Goal: Task Accomplishment & Management: Manage account settings

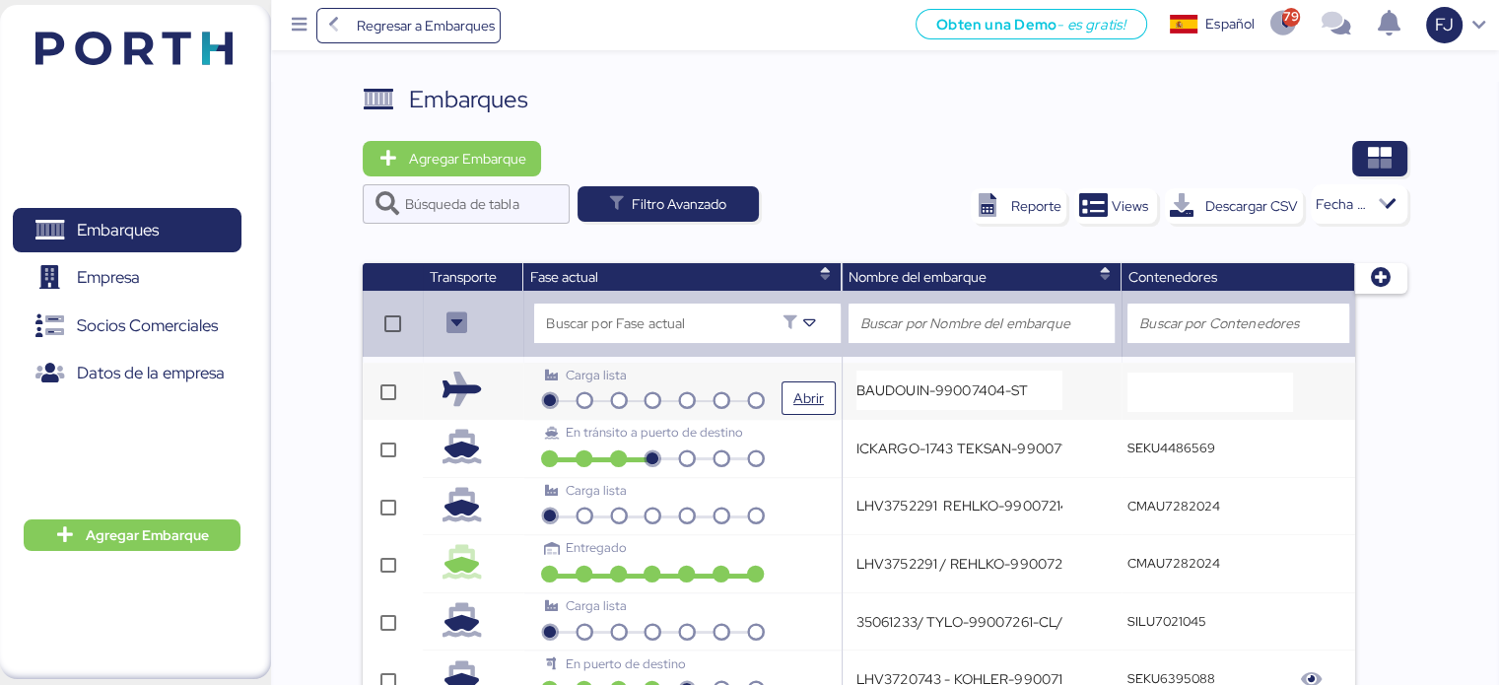
click at [738, 374] on div "Carga lista" at bounding box center [652, 375] width 215 height 19
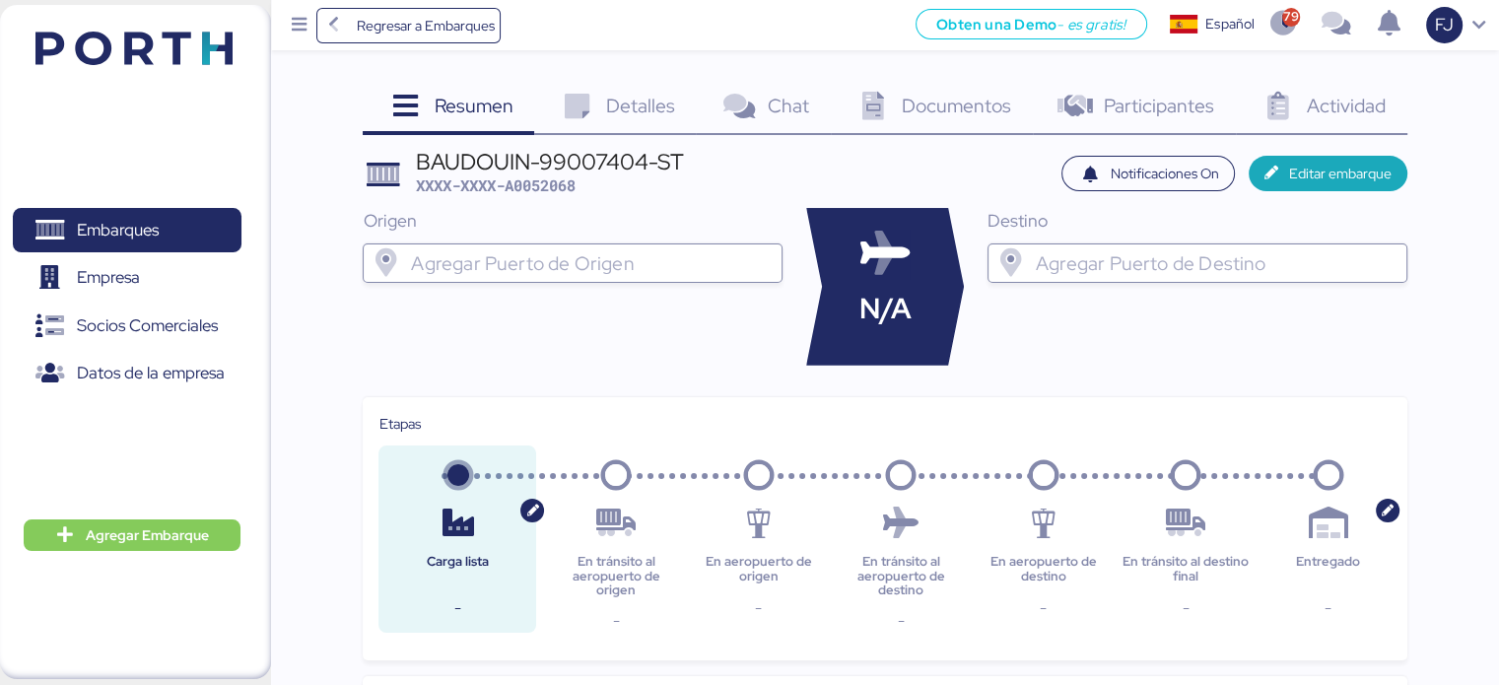
click at [661, 111] on span "Detalles" at bounding box center [640, 106] width 69 height 26
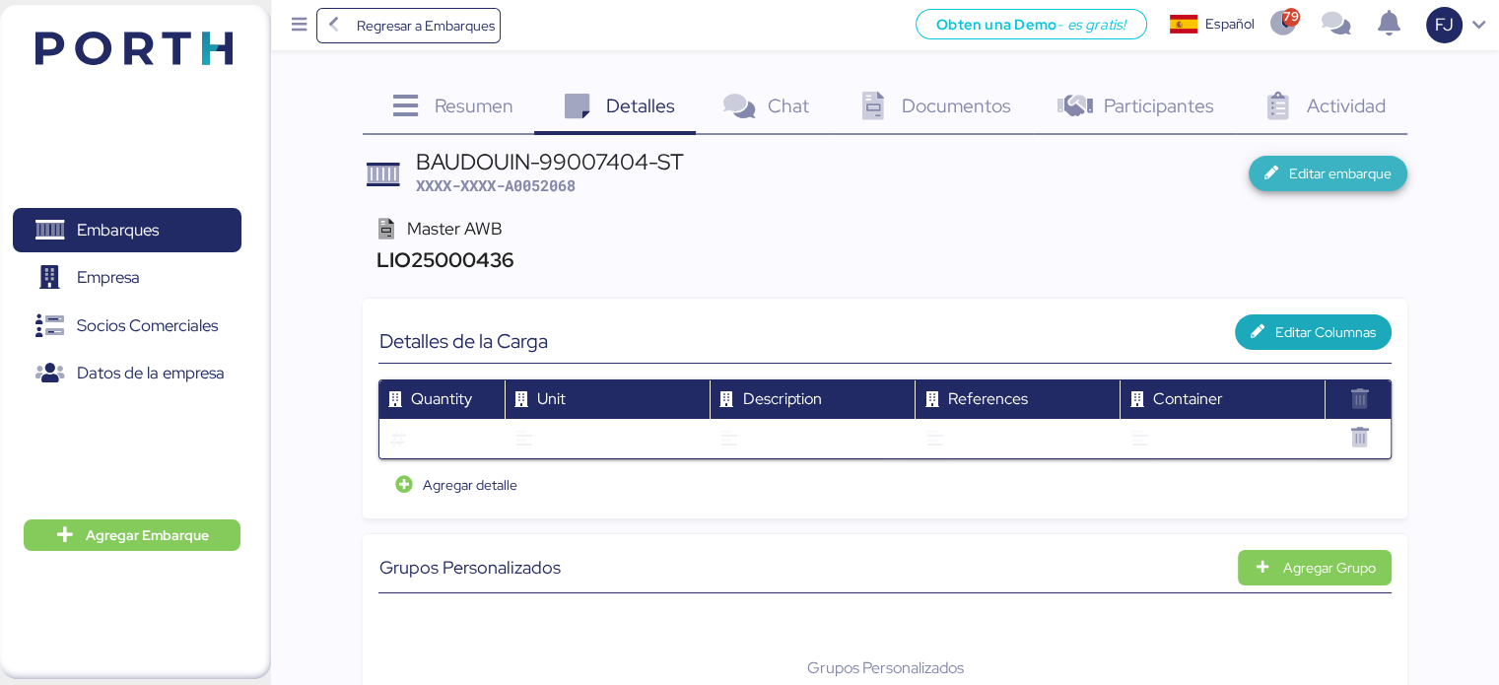
click at [1317, 169] on span "Editar embarque" at bounding box center [1340, 174] width 102 height 24
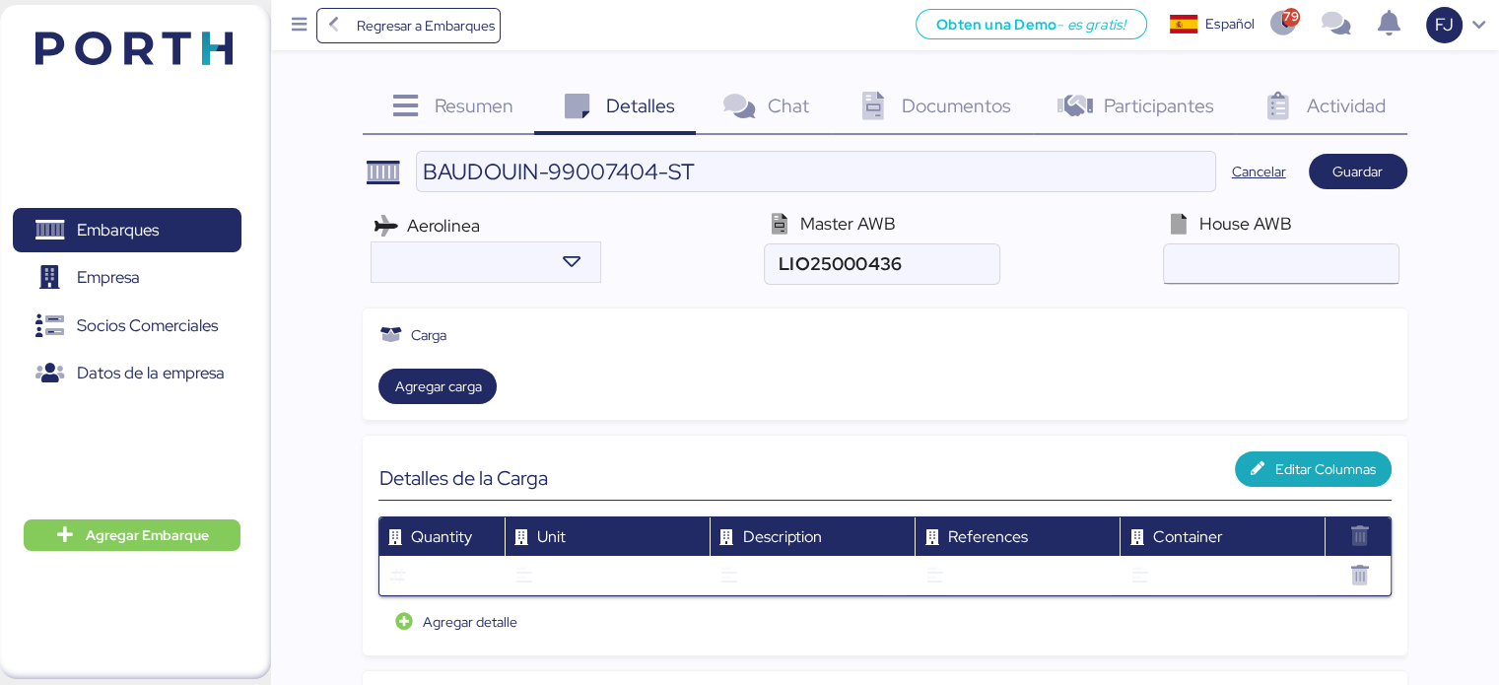
click at [1295, 261] on input "air" at bounding box center [1281, 263] width 234 height 39
paste input "LIO25000436"
type input "LIO25000436"
drag, startPoint x: 922, startPoint y: 267, endPoint x: 739, endPoint y: 264, distance: 183.3
click at [739, 264] on div "Aerolinea Master AWB House AWB" at bounding box center [885, 248] width 1044 height 90
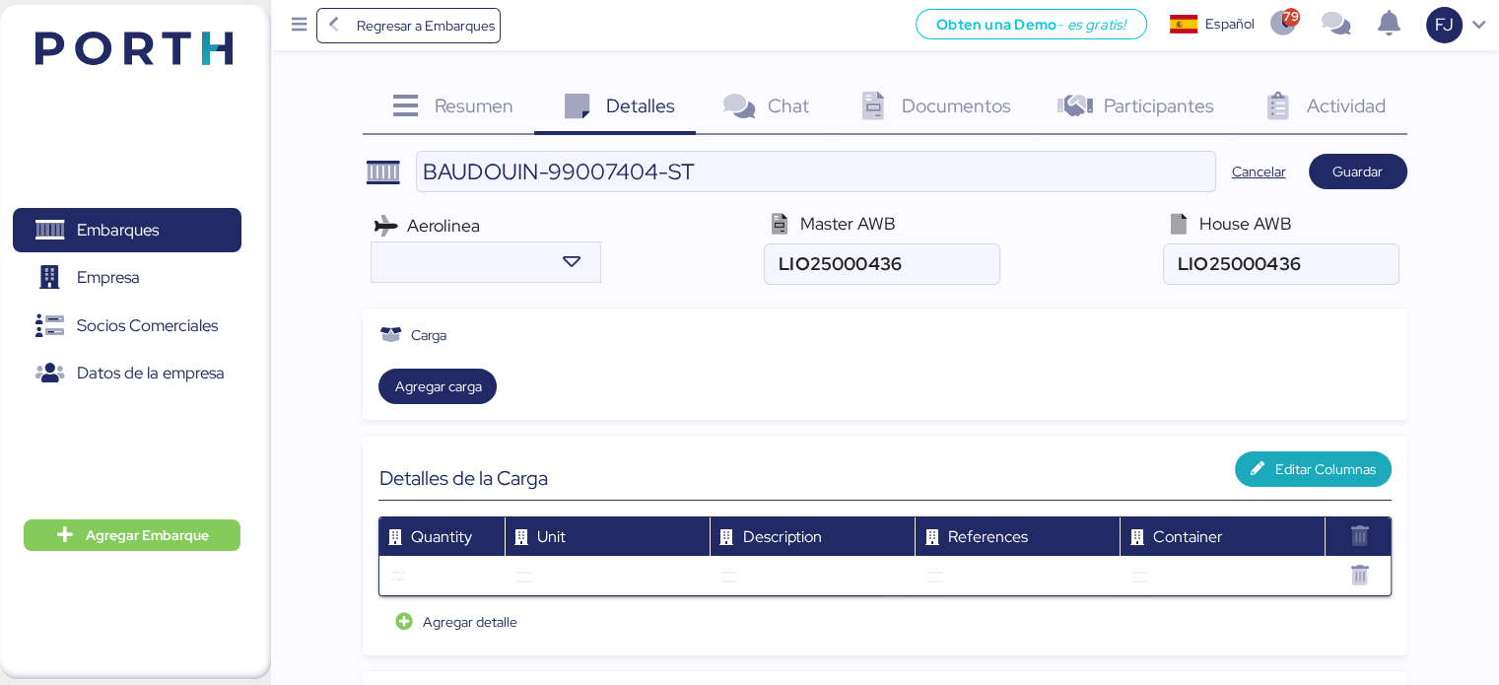
drag, startPoint x: 1281, startPoint y: 334, endPoint x: 1191, endPoint y: 322, distance: 90.5
click at [1278, 334] on div "Carga" at bounding box center [884, 335] width 1012 height 22
click at [897, 258] on input "air" at bounding box center [882, 263] width 234 height 39
drag, startPoint x: 827, startPoint y: 256, endPoint x: 770, endPoint y: 256, distance: 57.2
click at [770, 256] on input "air" at bounding box center [882, 263] width 234 height 39
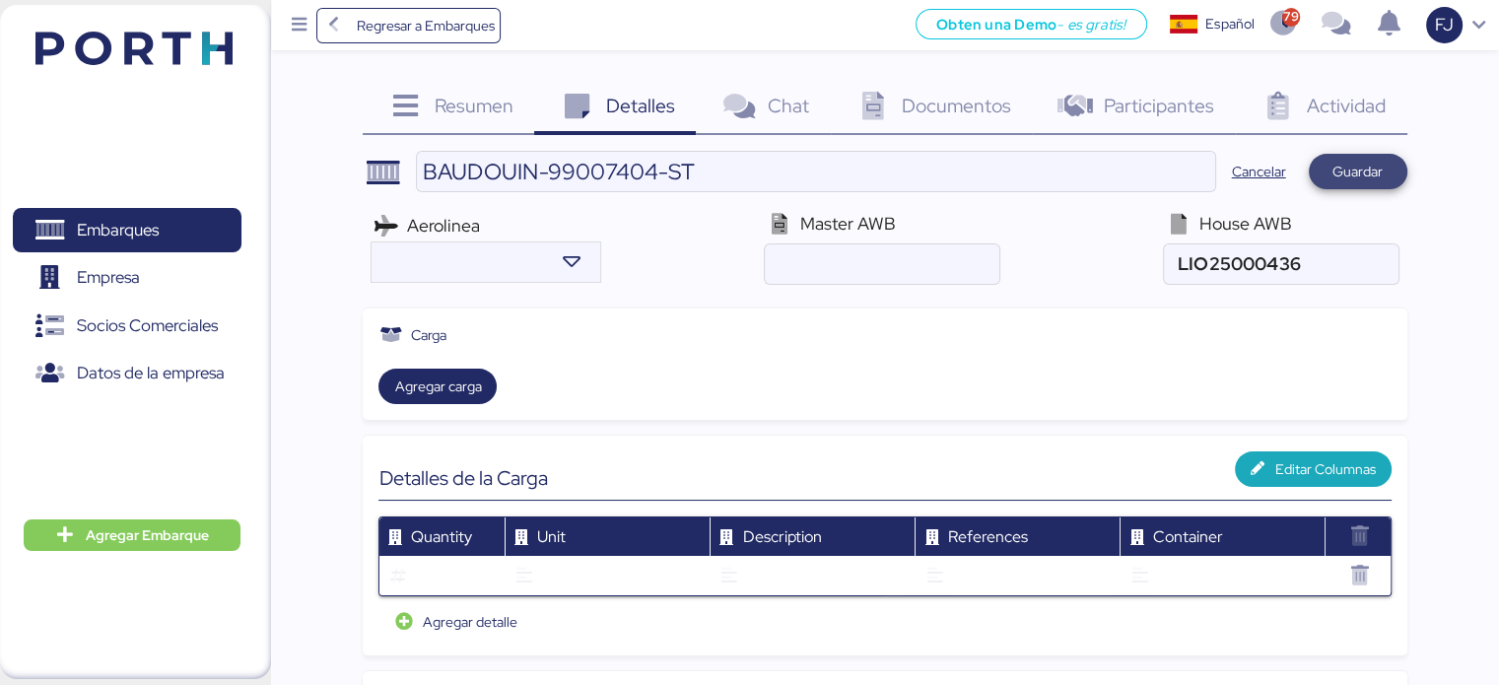
click at [1371, 167] on span "Guardar" at bounding box center [1357, 172] width 50 height 24
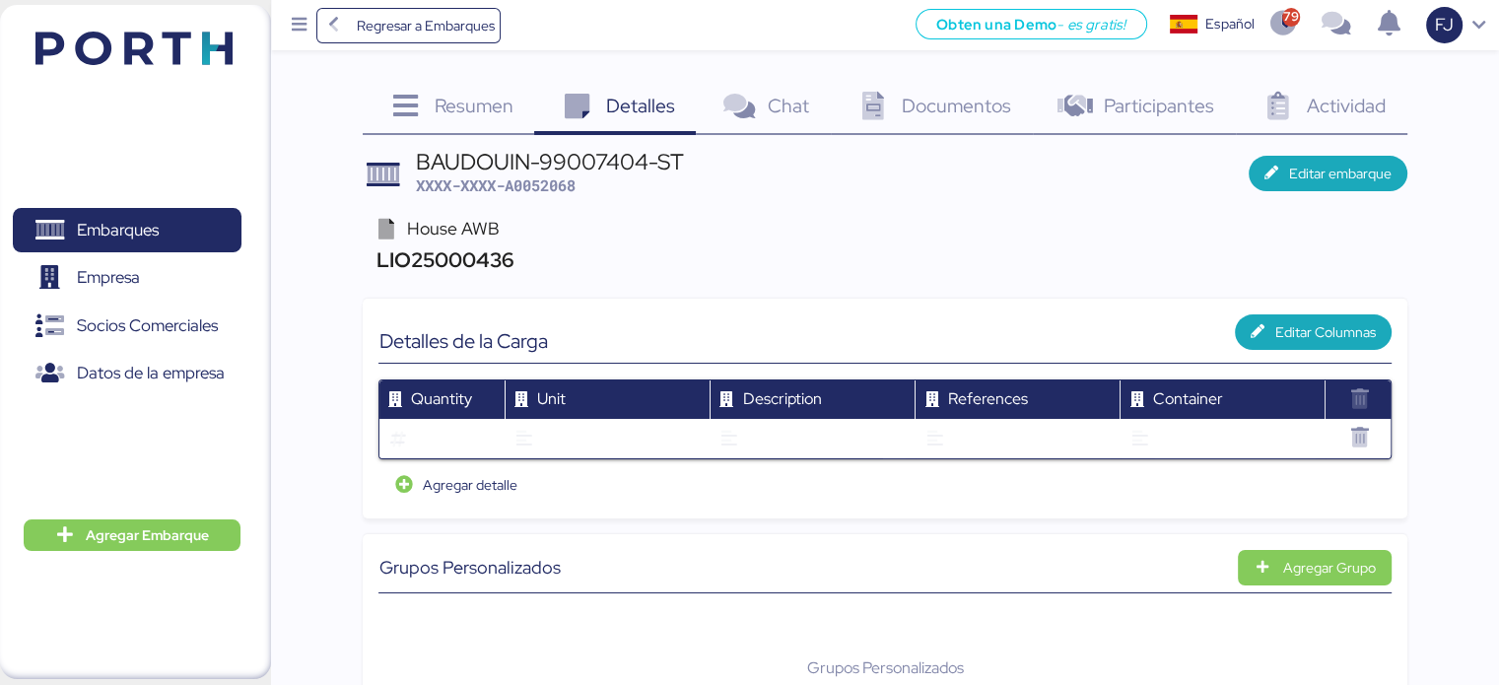
click at [473, 102] on span "Resumen" at bounding box center [474, 106] width 79 height 26
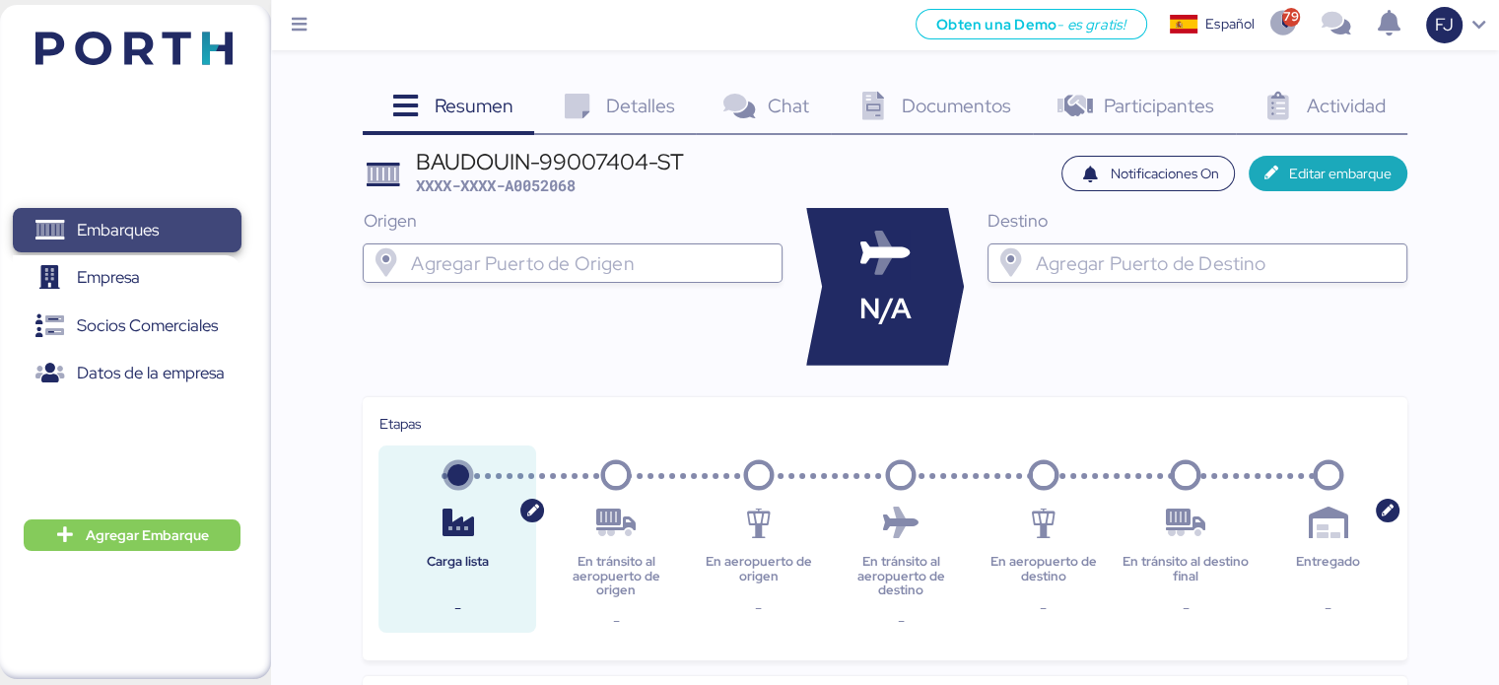
click at [122, 228] on span "Embarques" at bounding box center [118, 230] width 82 height 29
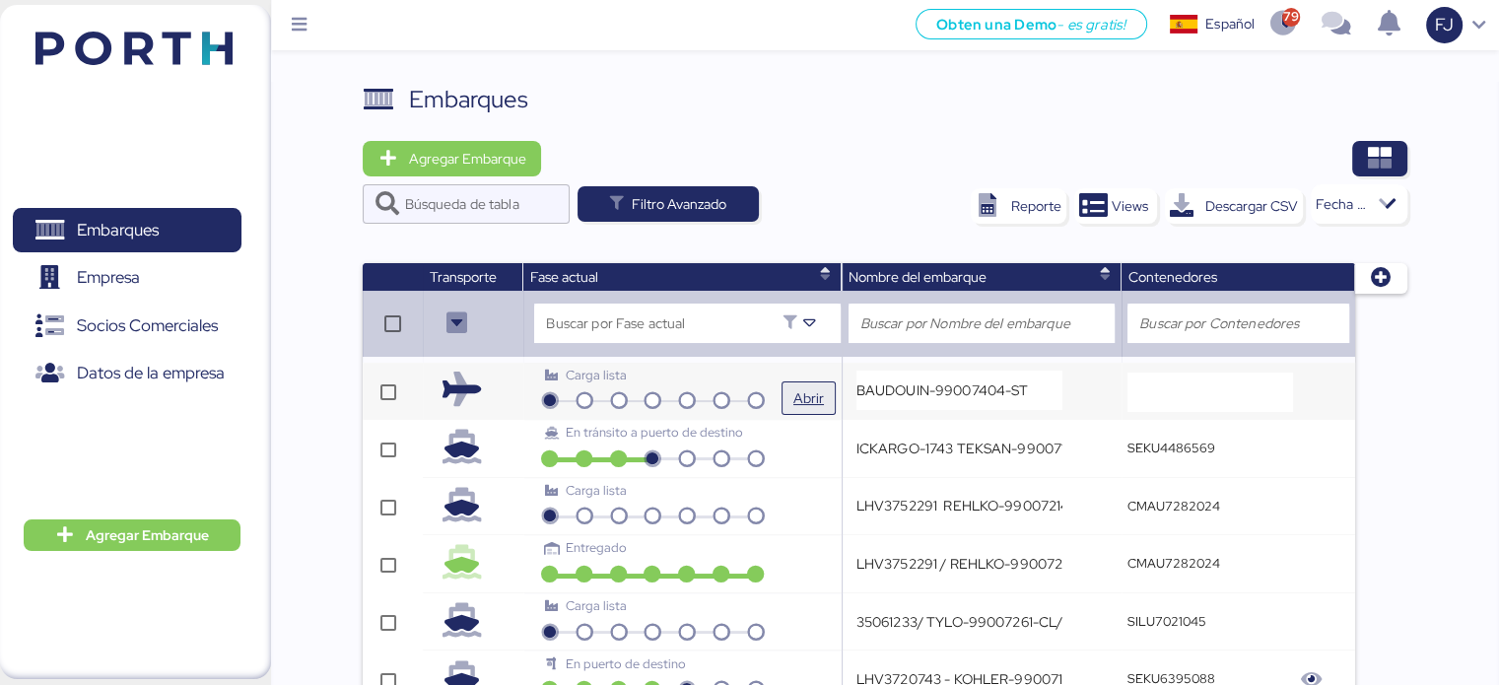
click at [794, 400] on span "Abrir" at bounding box center [808, 398] width 38 height 32
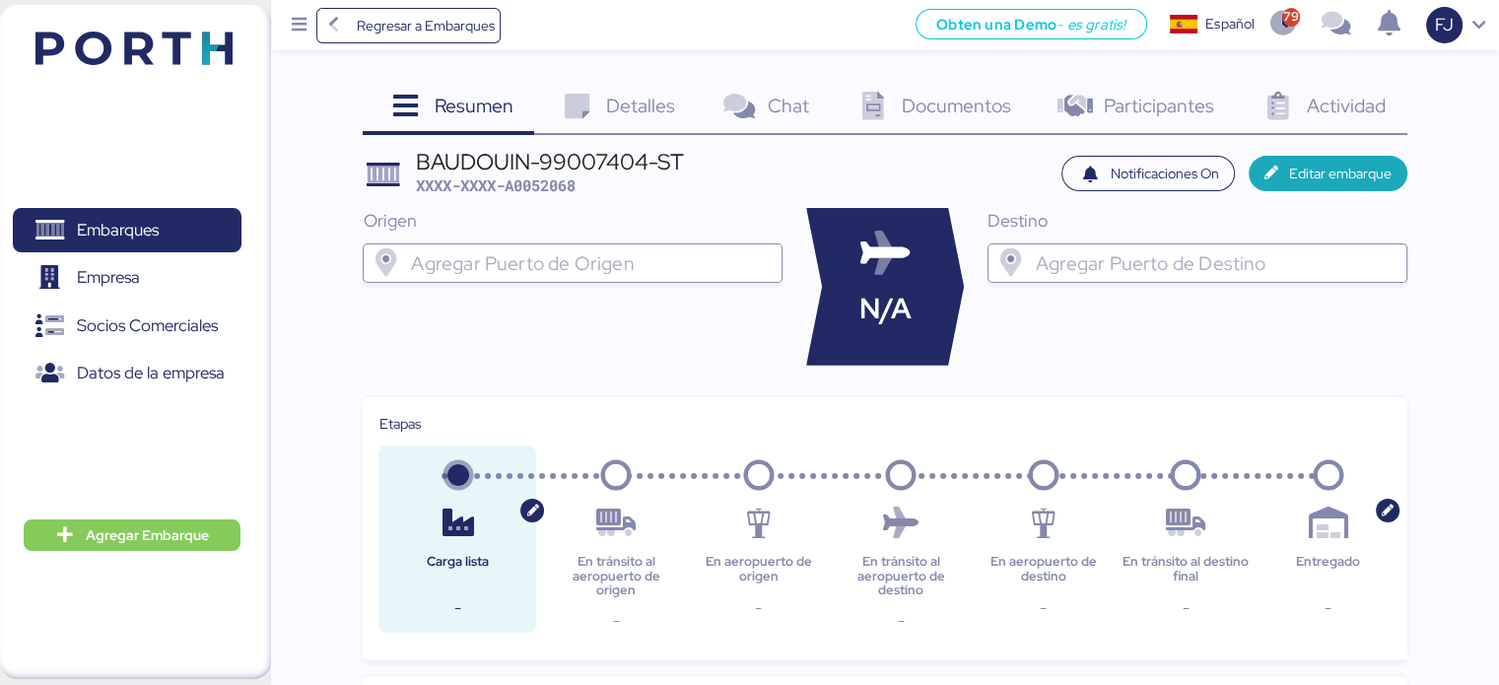
click at [710, 381] on div "BAUDOUIN-99007404-ST XXXX-XXXX-A0052068 Notificaciones On Editar embarque Orige…" at bounding box center [885, 654] width 1044 height 1006
click at [643, 108] on span "Detalles" at bounding box center [640, 106] width 69 height 26
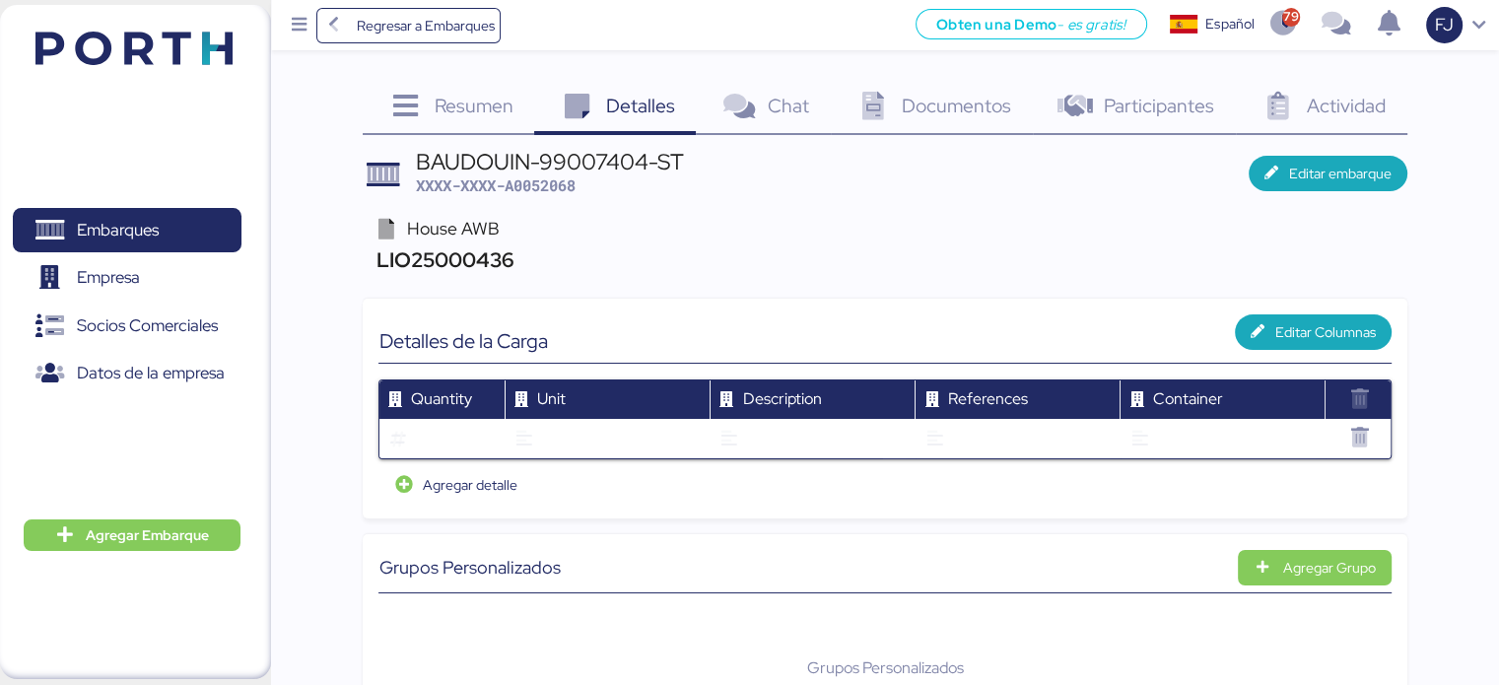
click at [925, 116] on span "Documentos" at bounding box center [956, 106] width 109 height 26
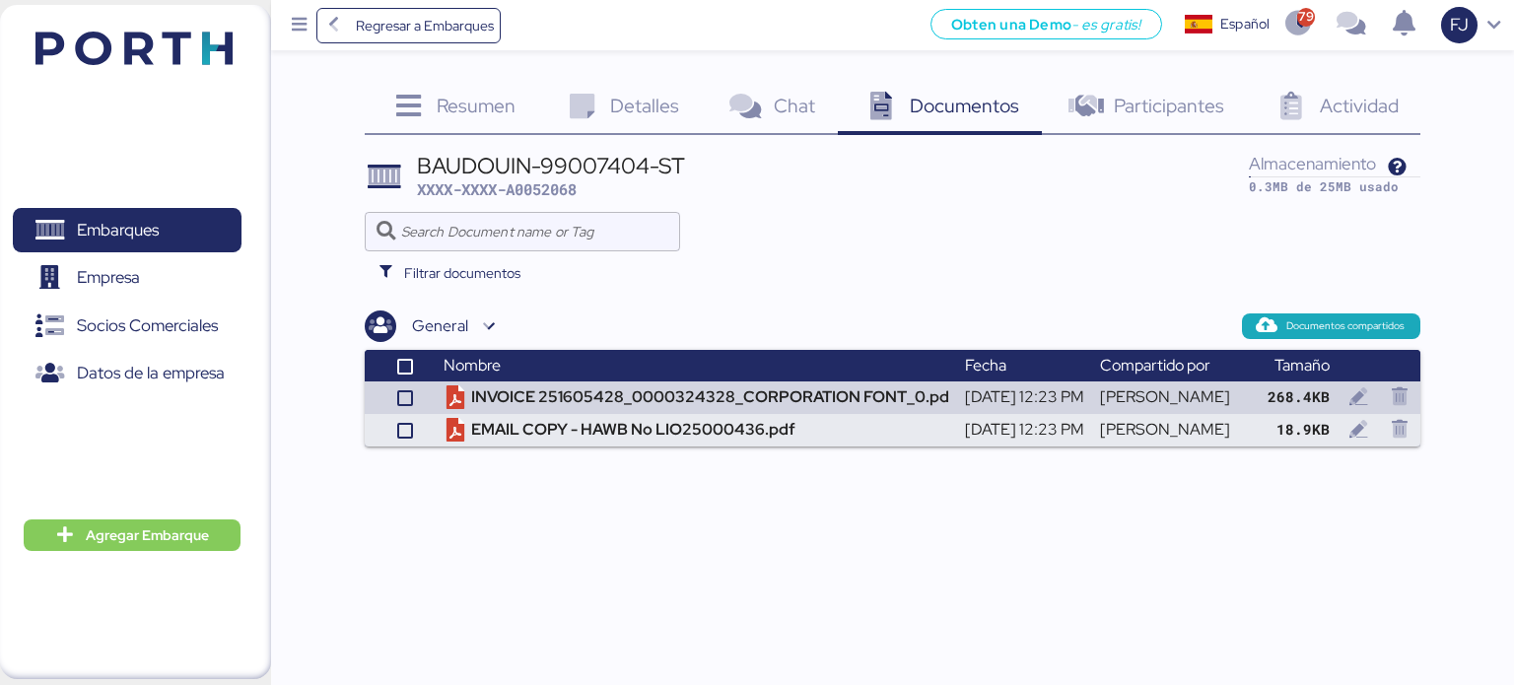
click at [1282, 107] on icon at bounding box center [1290, 107] width 42 height 29
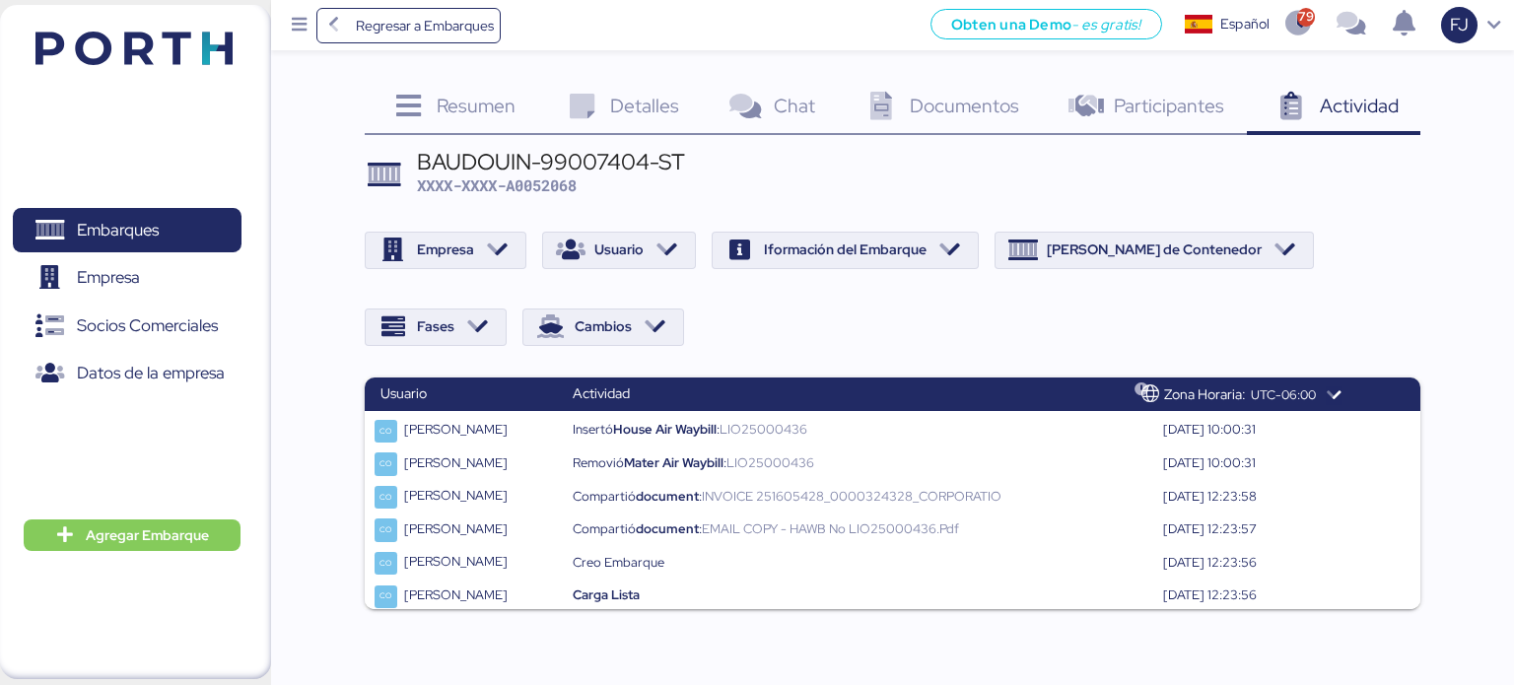
click at [506, 113] on span "Resumen" at bounding box center [476, 106] width 79 height 26
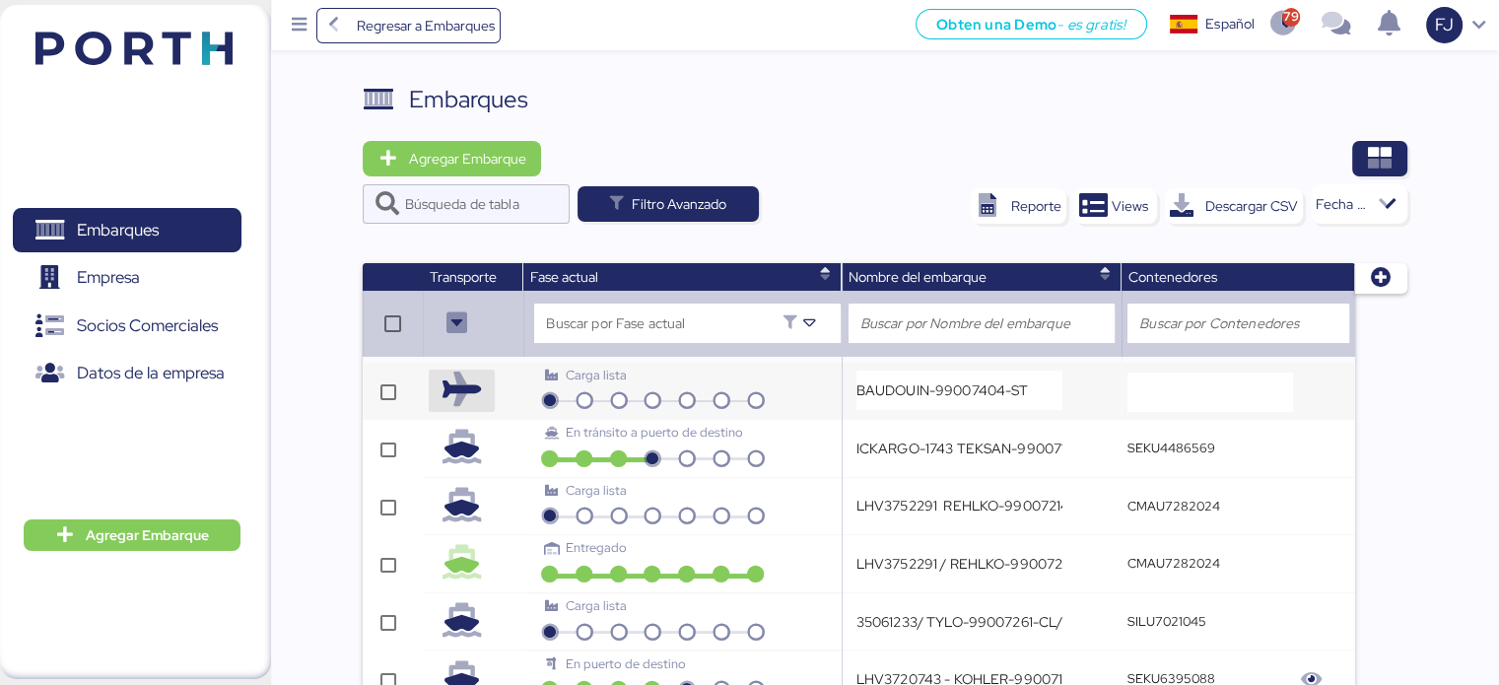
click at [458, 385] on icon "button" at bounding box center [461, 391] width 34 height 34
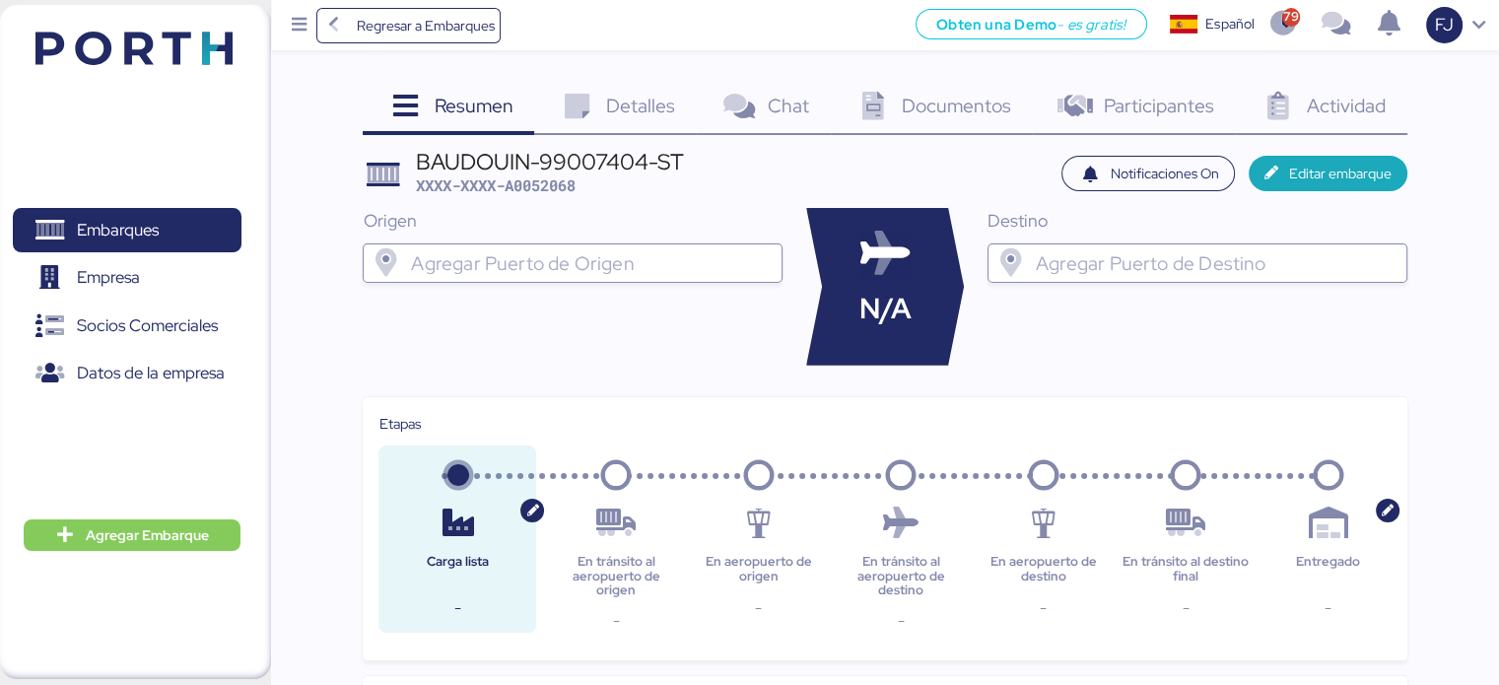
click at [655, 261] on input "search" at bounding box center [590, 263] width 367 height 24
type input "marsella"
click at [466, 264] on input "search" at bounding box center [590, 263] width 367 height 24
paste input "Marseille"
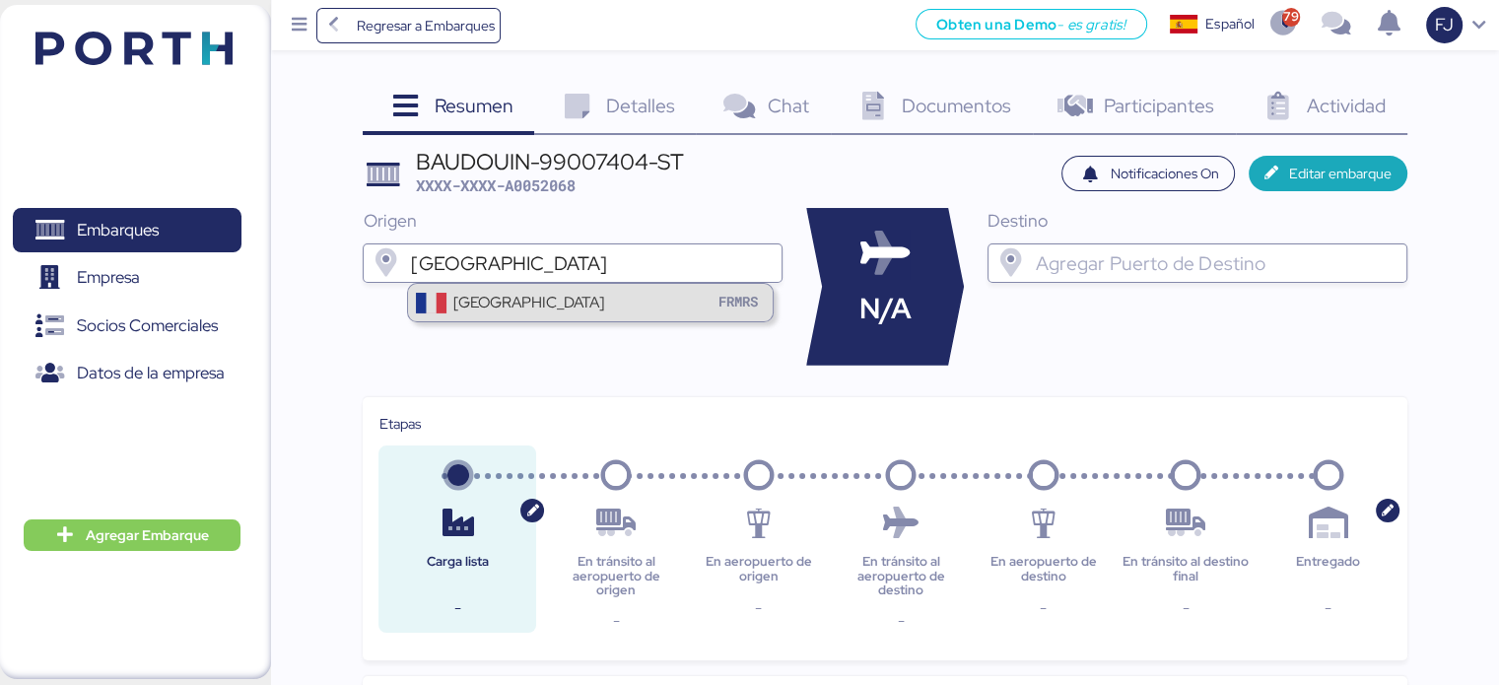
type input "Marseille"
click at [524, 306] on div "Marseille Provence Airport" at bounding box center [528, 302] width 151 height 23
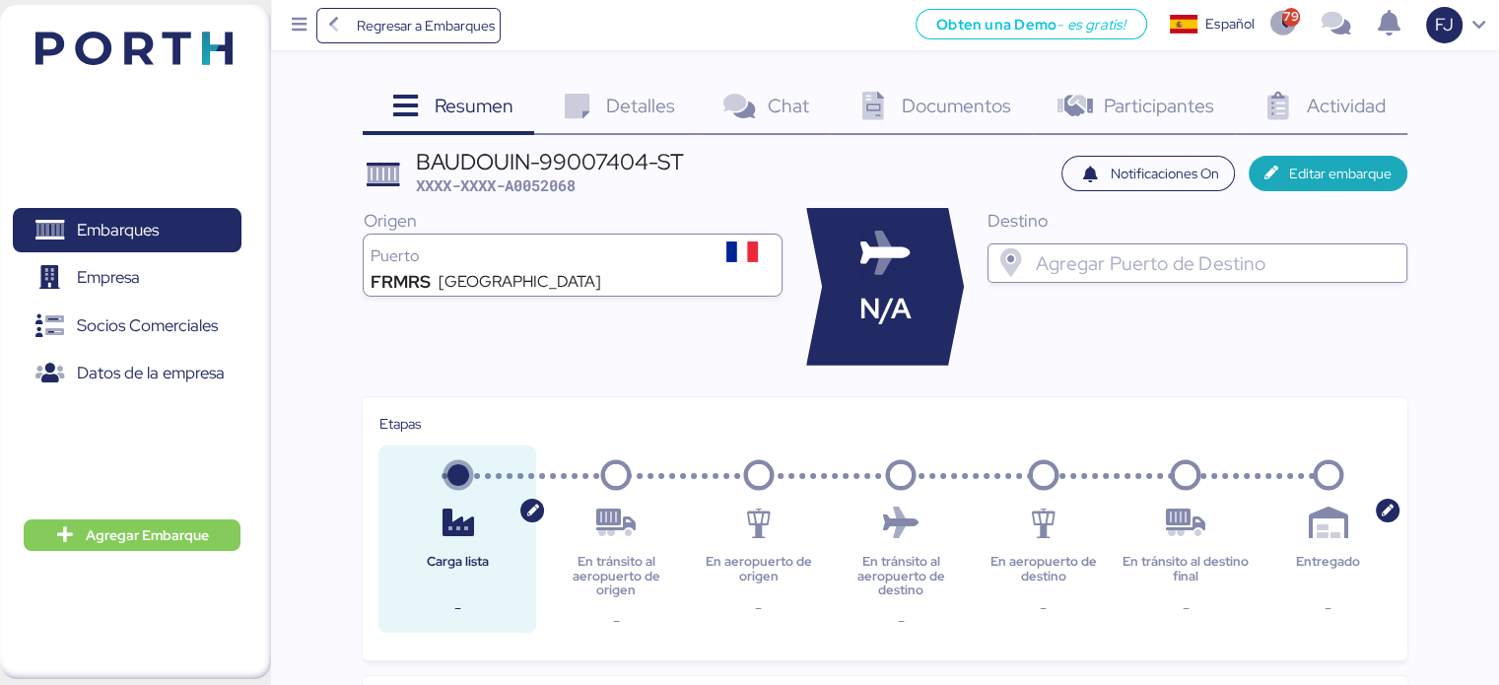
click at [1124, 270] on input "search" at bounding box center [1215, 263] width 367 height 24
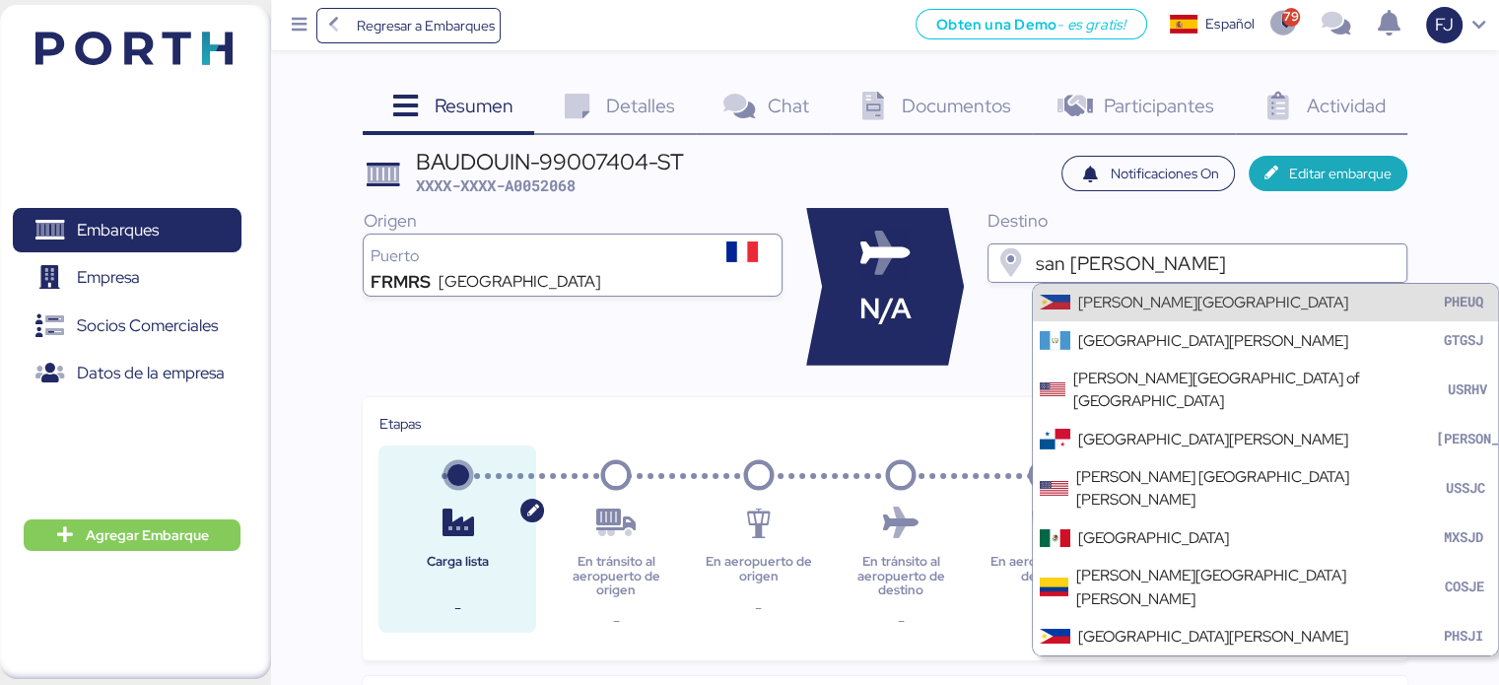
drag, startPoint x: 1134, startPoint y: 257, endPoint x: 1006, endPoint y: 256, distance: 128.1
click at [1006, 256] on div "san jose" at bounding box center [1197, 262] width 420 height 39
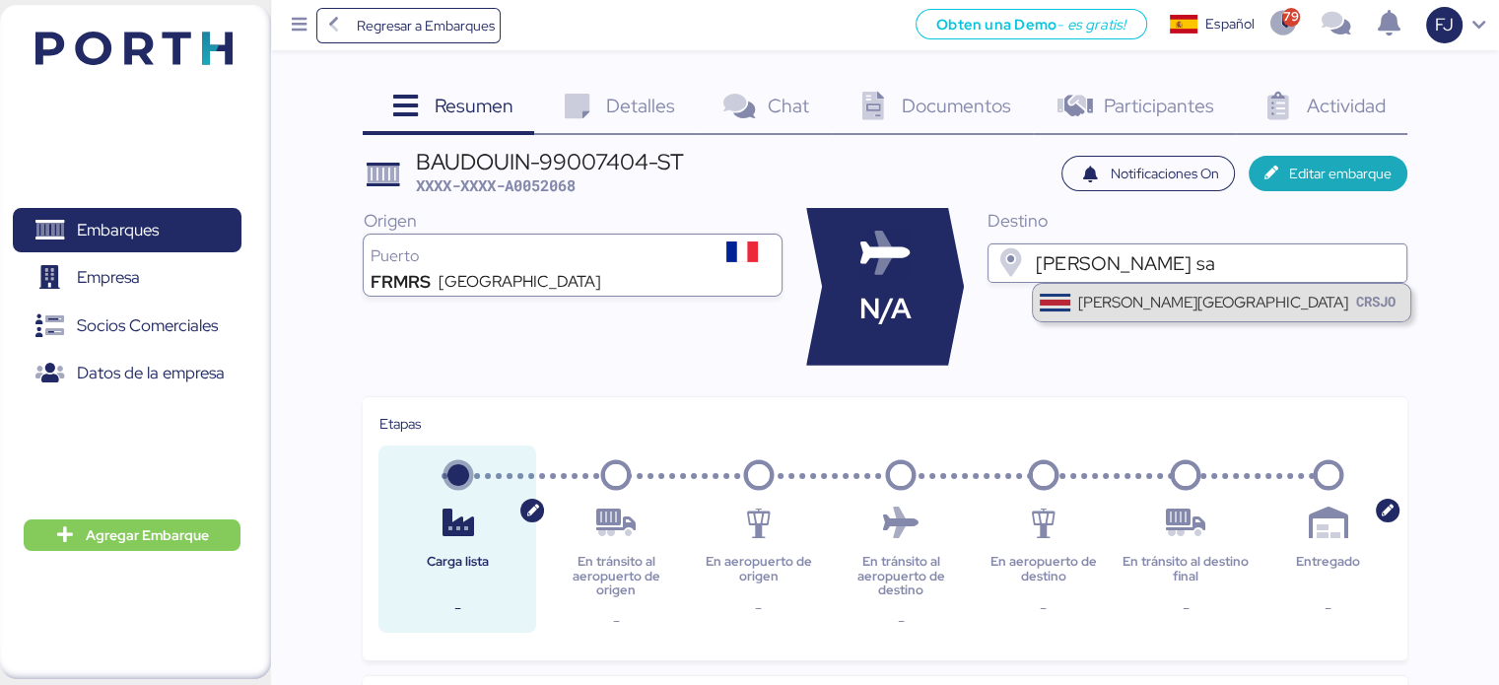
type input "juan sa"
click at [1137, 288] on div "Juan Santamaria International Airport CRSJO" at bounding box center [1221, 302] width 377 height 37
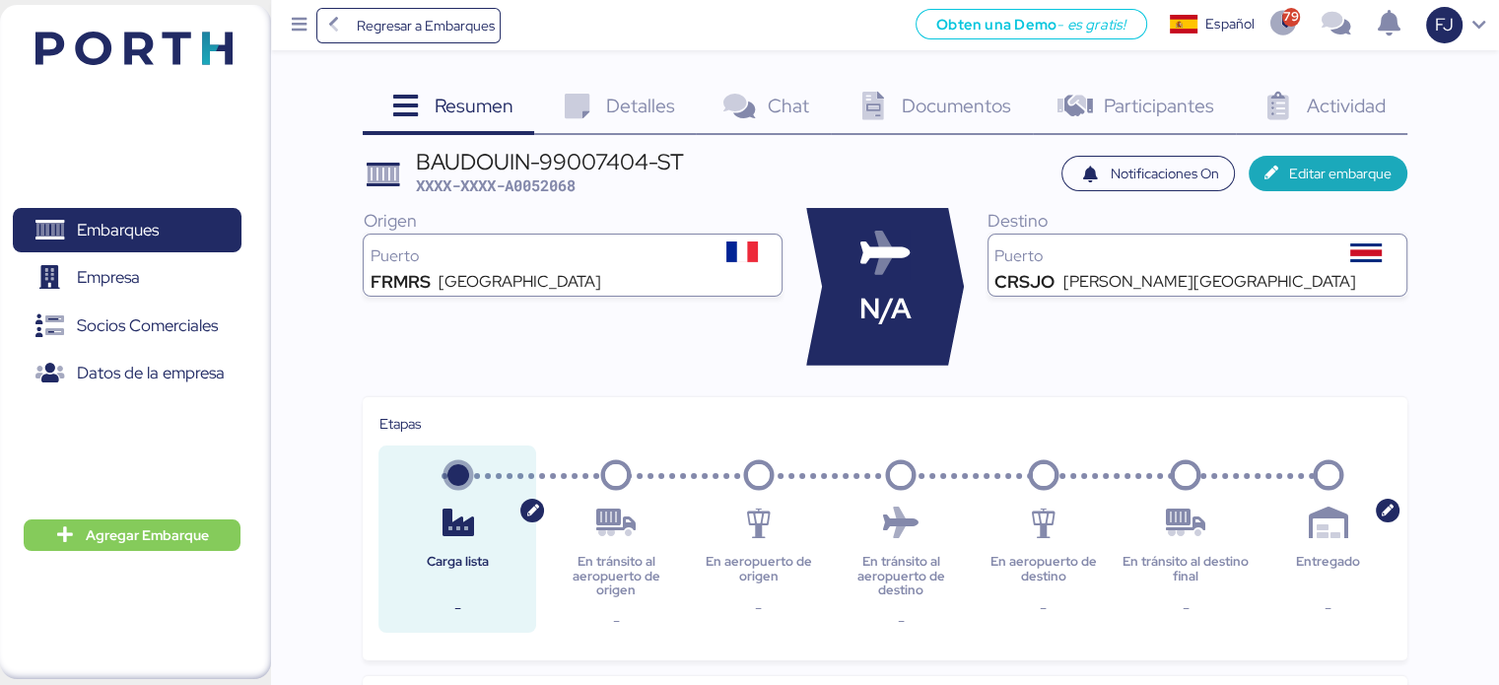
click at [1045, 336] on div "Destino Puerto CRSJO Juan Santamaria International Airport" at bounding box center [1197, 287] width 420 height 158
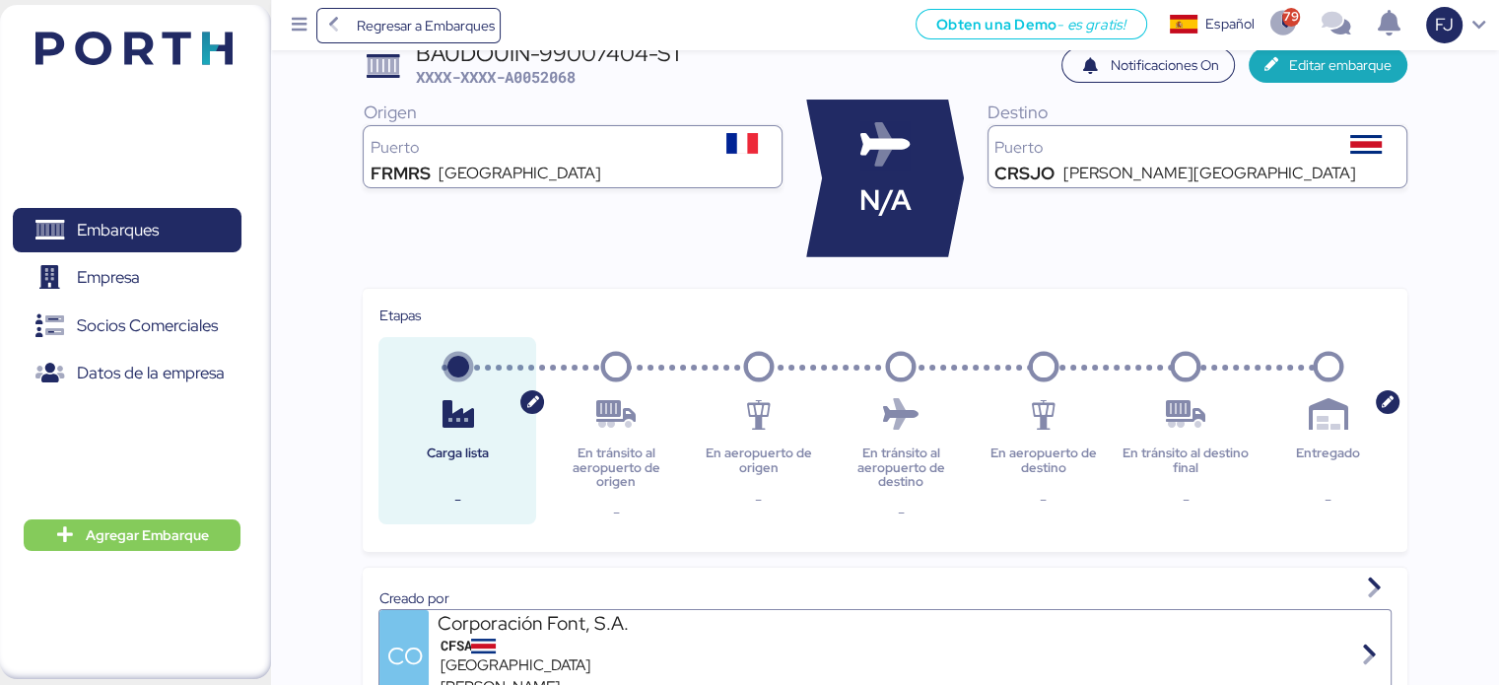
scroll to position [99, 0]
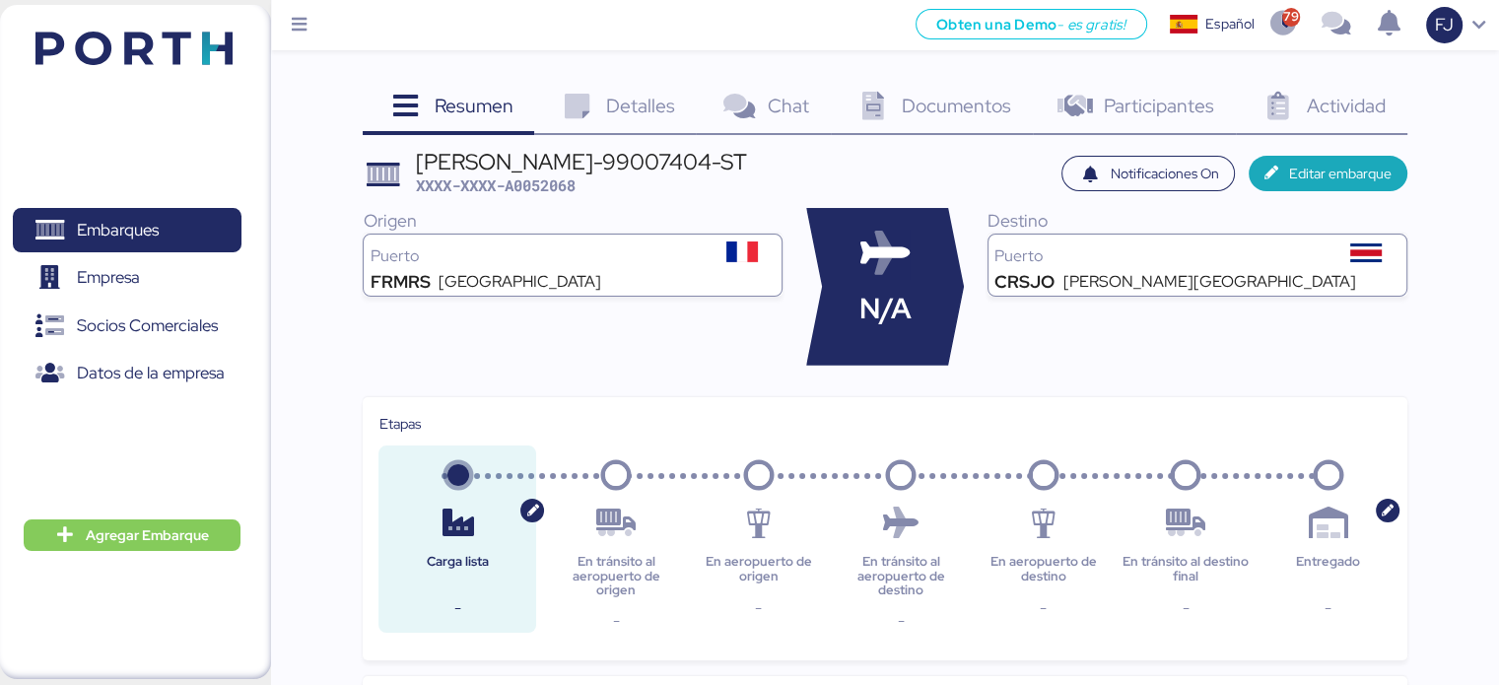
click at [660, 341] on div "Origen Puerto FRMRS Marseille Provence Airport" at bounding box center [573, 287] width 420 height 158
click at [910, 270] on div "N/A" at bounding box center [885, 287] width 158 height 158
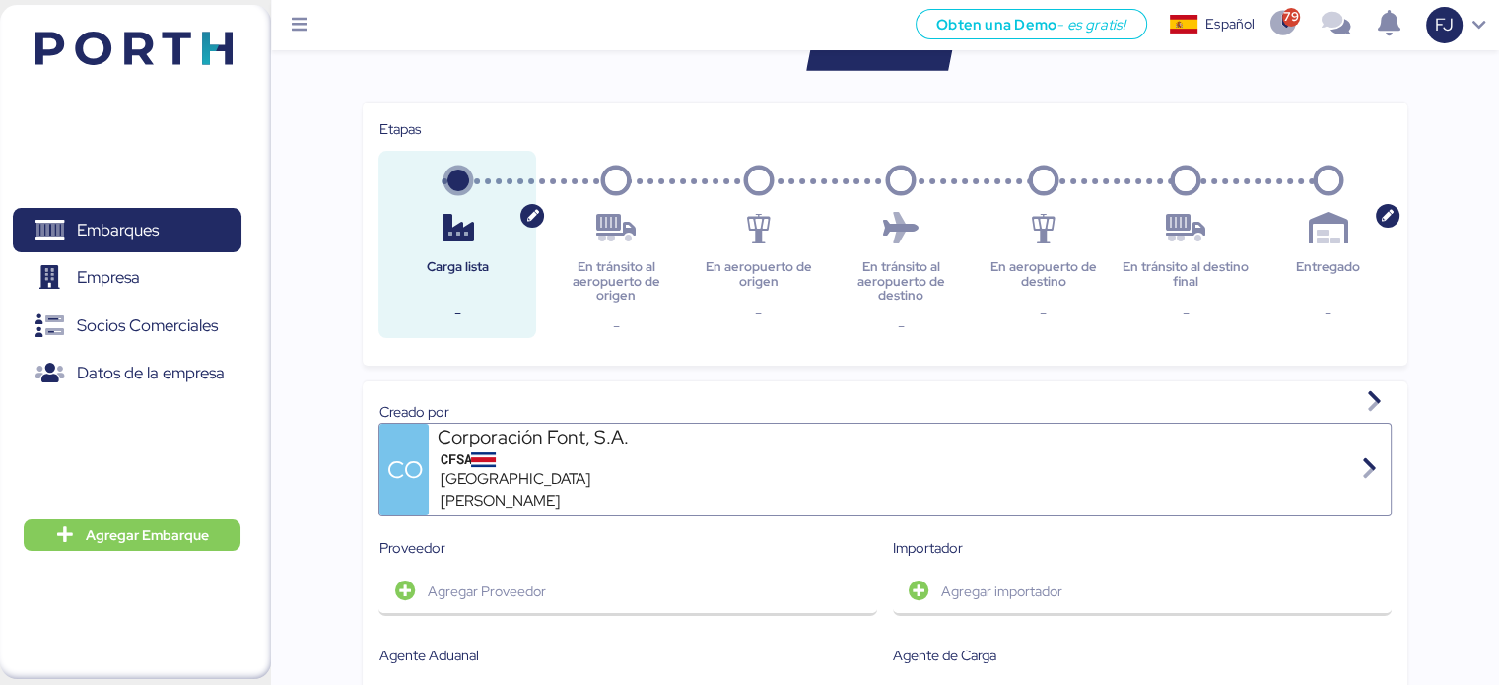
scroll to position [296, 0]
click at [1376, 208] on icon "button" at bounding box center [1388, 212] width 24 height 18
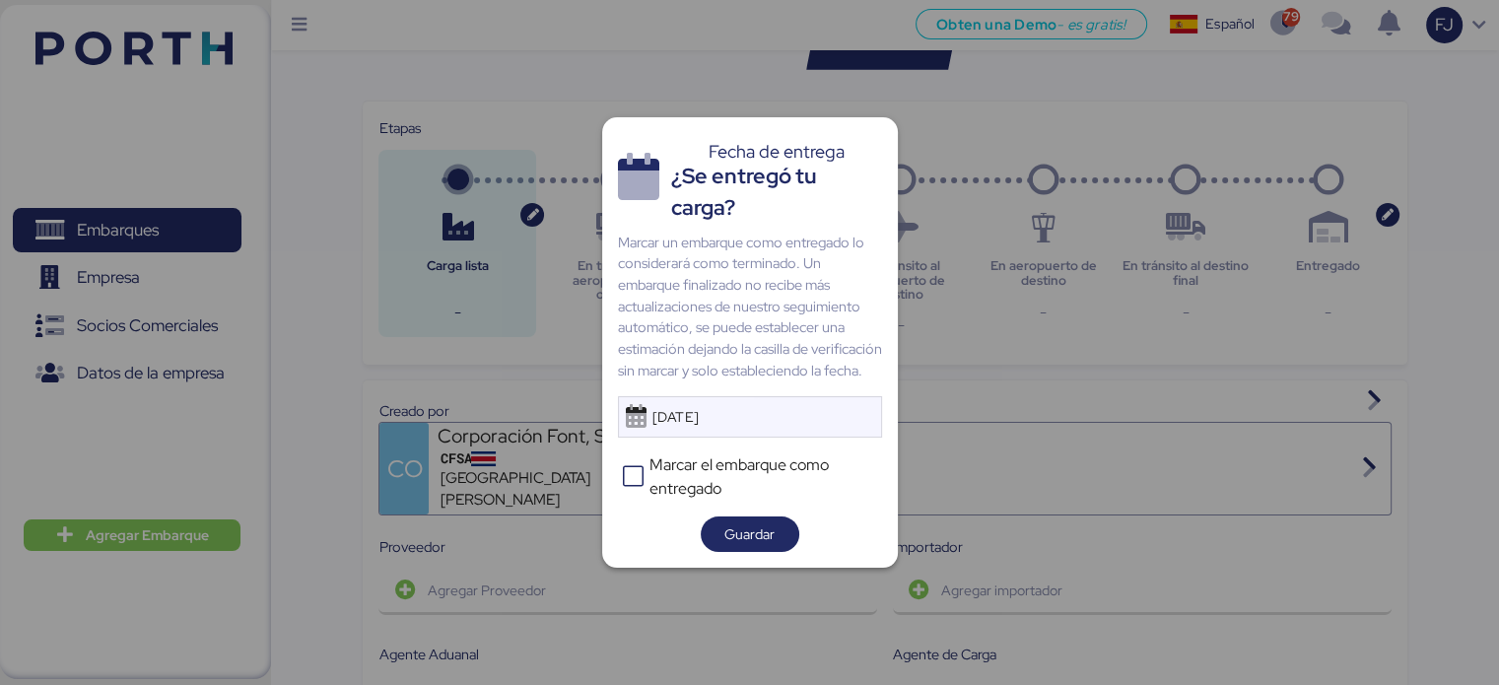
click at [978, 352] on div at bounding box center [749, 342] width 1499 height 685
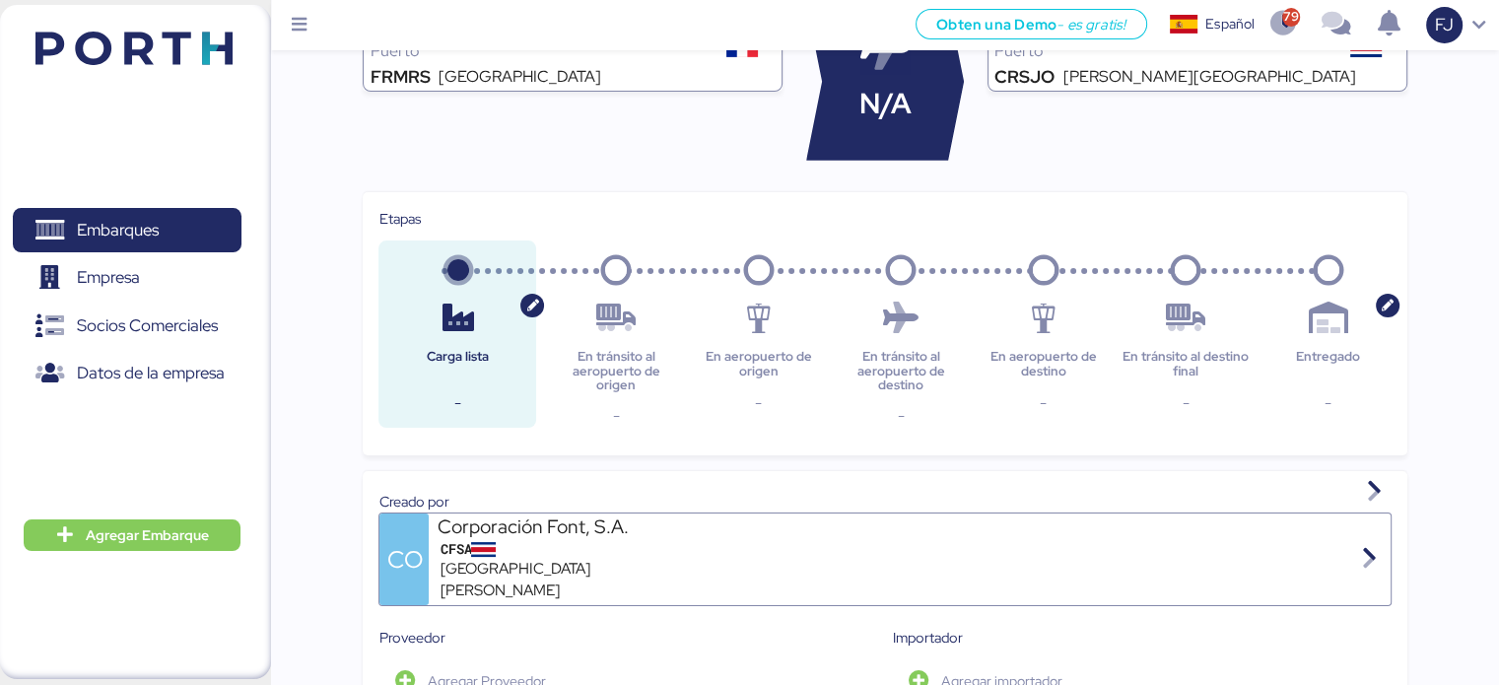
scroll to position [99, 0]
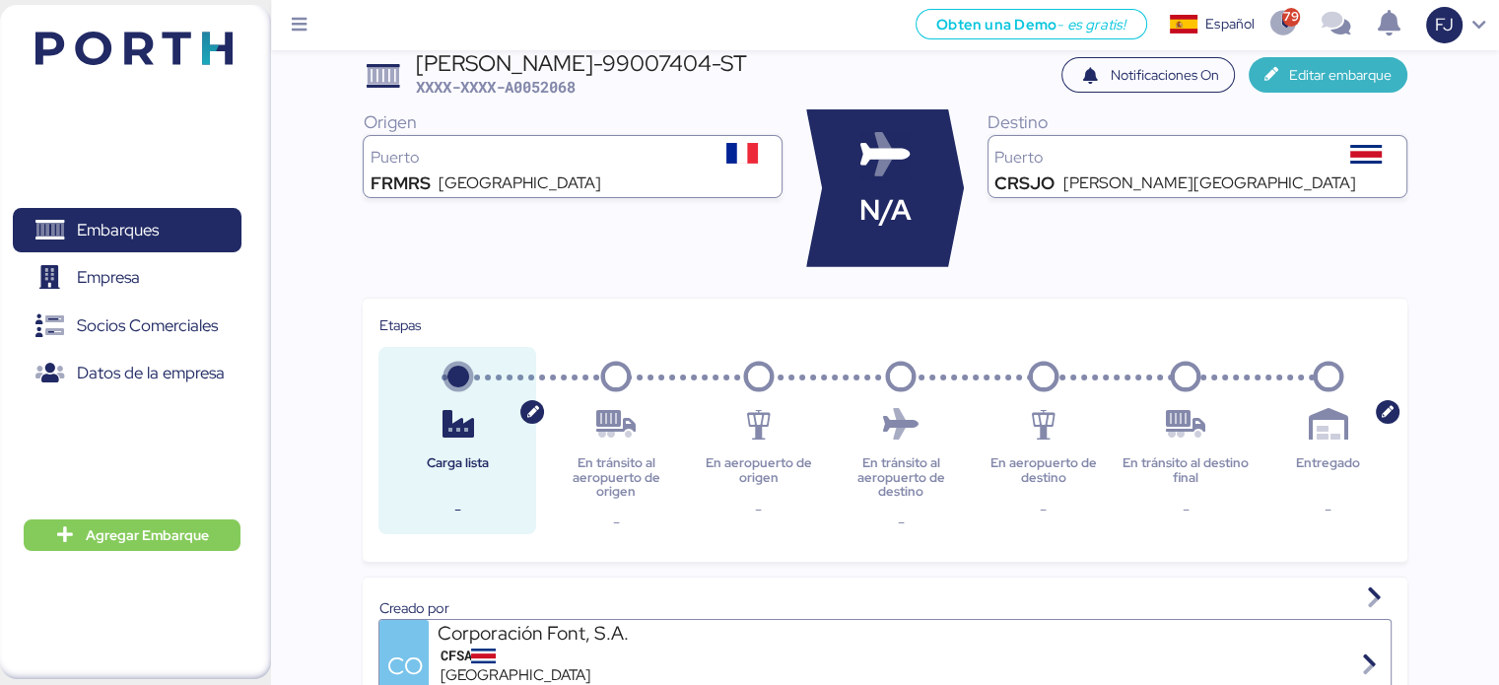
click at [1292, 82] on span "Editar embarque" at bounding box center [1340, 75] width 102 height 24
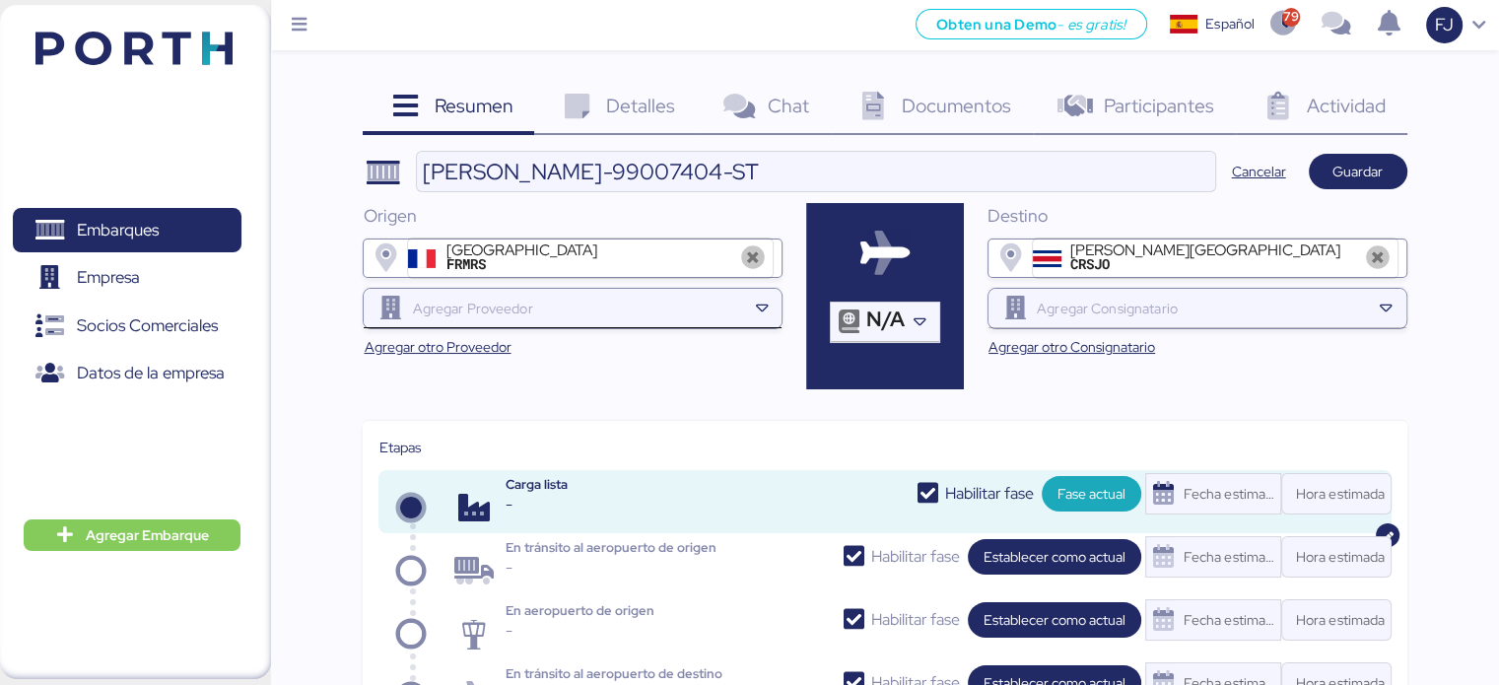
scroll to position [0, 0]
click at [614, 107] on span "Detalles" at bounding box center [640, 106] width 69 height 26
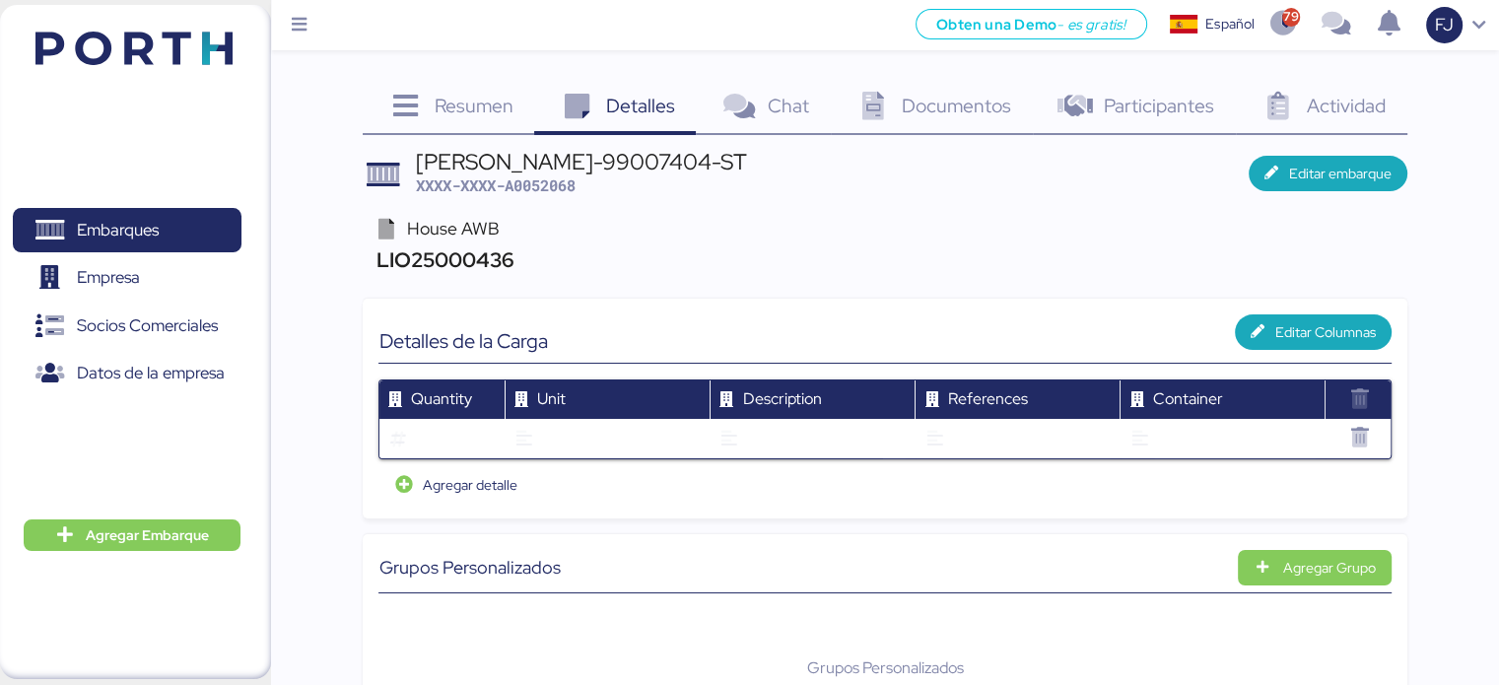
click at [502, 121] on div "Resumen 0" at bounding box center [448, 108] width 171 height 53
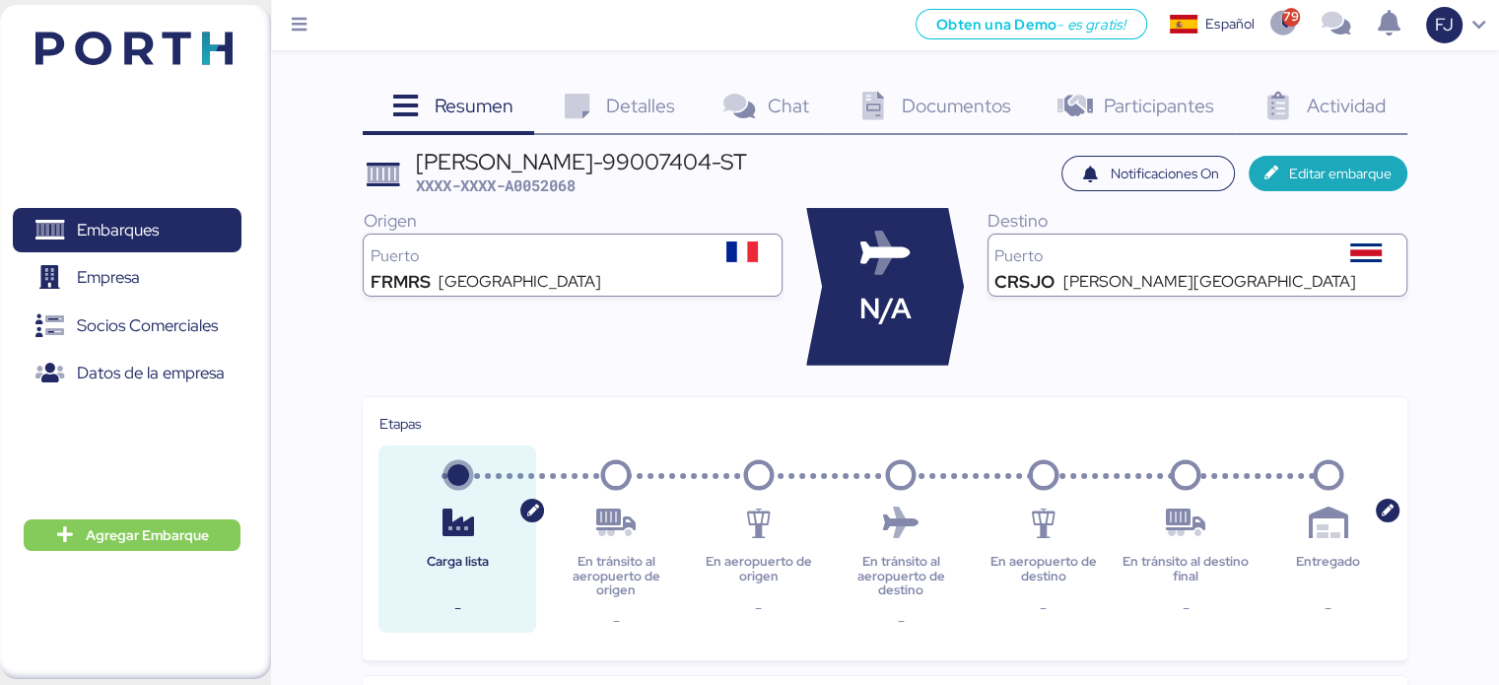
click at [505, 350] on div "Origen Puerto FRMRS Marseille Provence Airport" at bounding box center [573, 287] width 420 height 158
